Goal: Find specific page/section: Find specific page/section

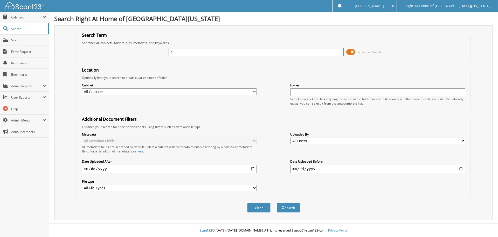
type input "a"
type input "[PERSON_NAME]"
click at [288, 206] on button "Search" at bounding box center [288, 208] width 23 height 10
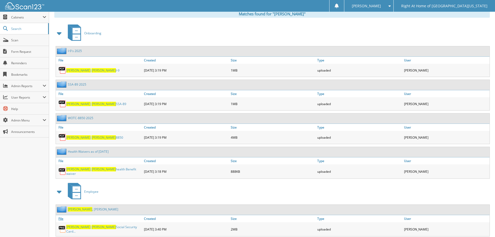
scroll to position [231, 0]
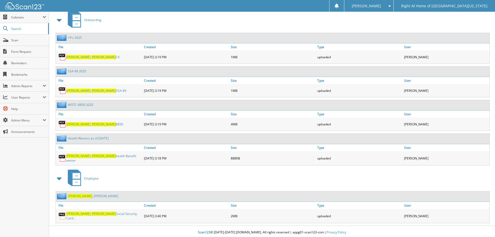
click at [80, 194] on span "[PERSON_NAME]" at bounding box center [80, 195] width 24 height 4
